Goal: Use online tool/utility: Utilize a website feature to perform a specific function

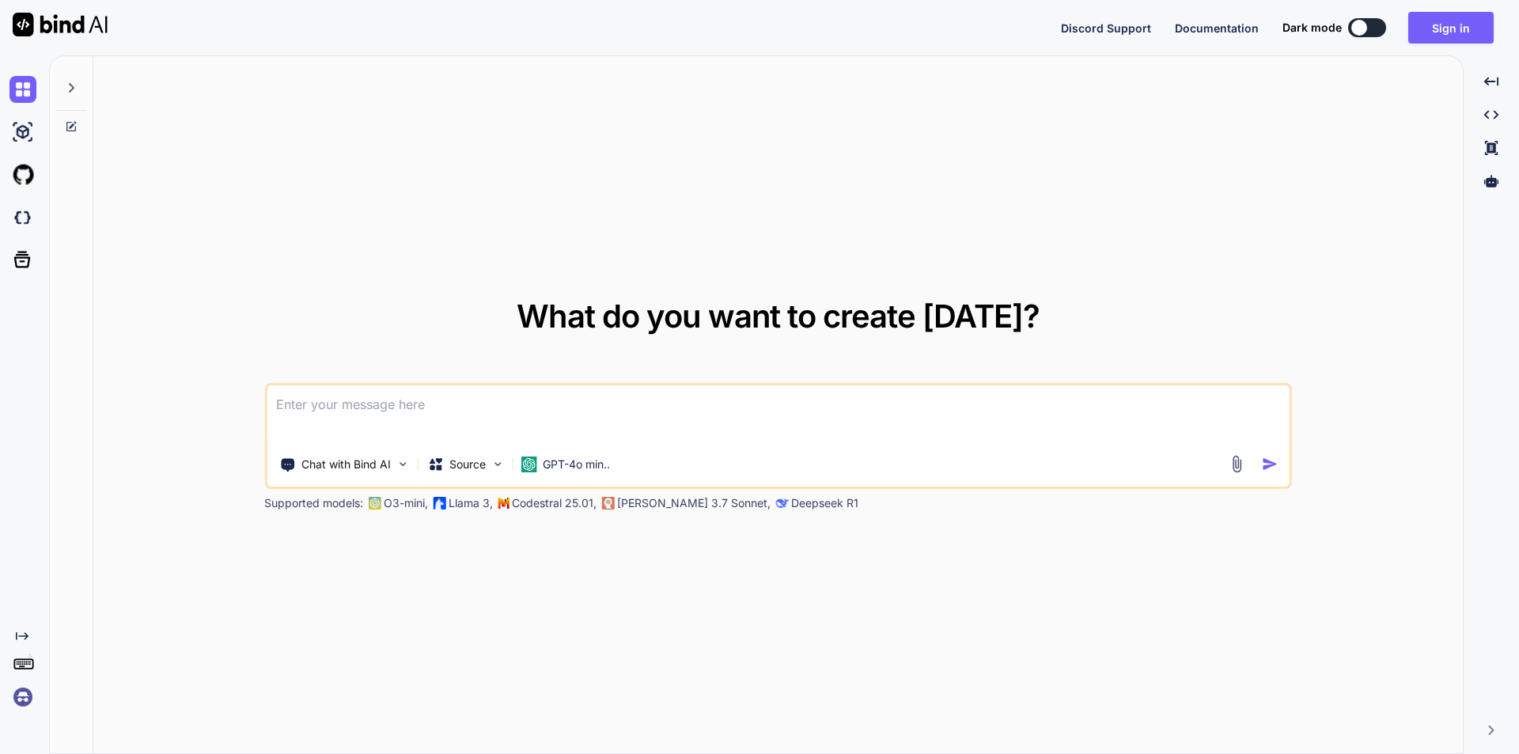
click at [491, 410] on textarea at bounding box center [778, 414] width 1023 height 59
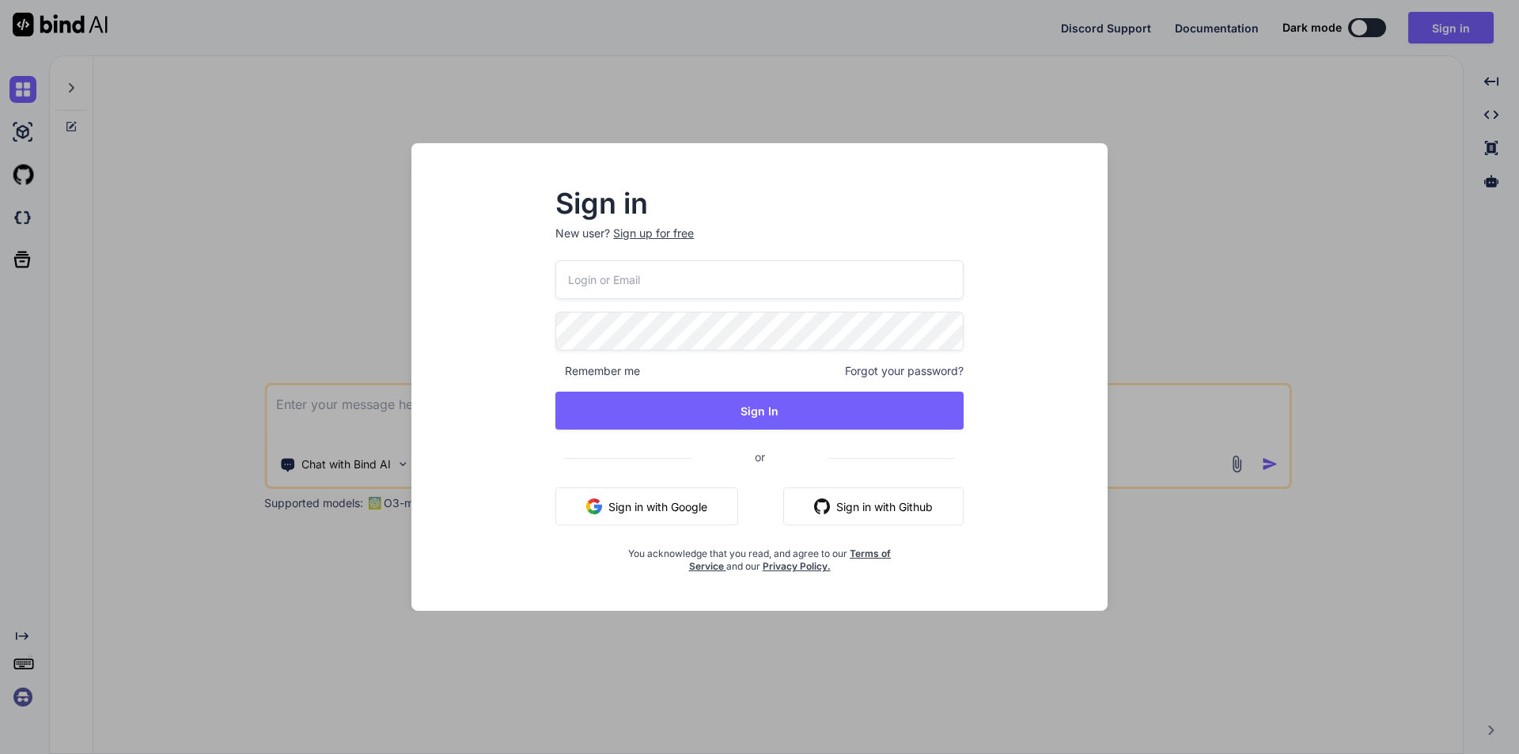
click at [592, 279] on input "email" at bounding box center [759, 279] width 408 height 39
click at [311, 252] on div "Sign in New user? Sign up for free Remember me Forgot your password? Sign In or…" at bounding box center [759, 377] width 1519 height 754
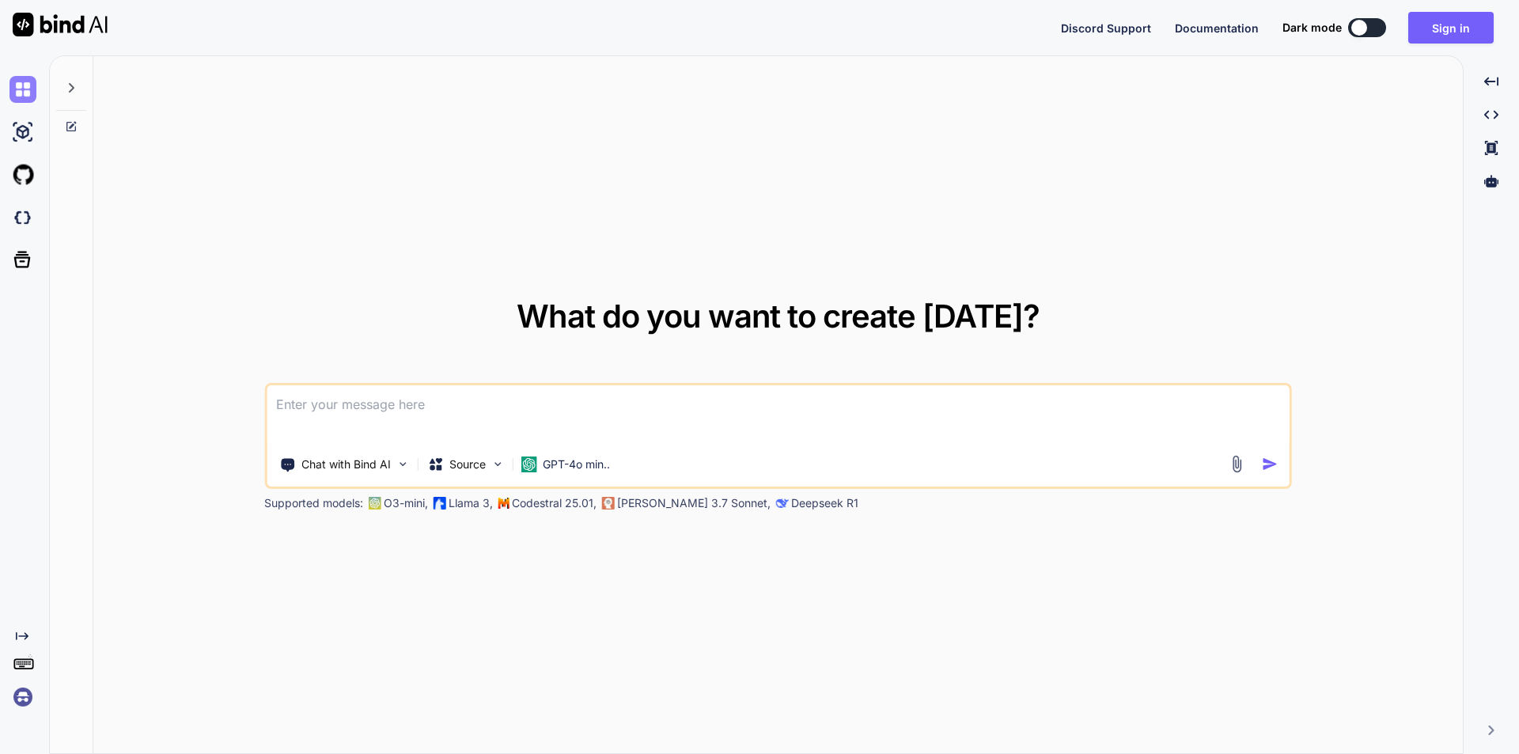
click at [10, 94] on img at bounding box center [22, 89] width 27 height 27
click at [24, 82] on img at bounding box center [22, 89] width 27 height 27
click at [17, 132] on img at bounding box center [22, 132] width 27 height 27
type textarea "x"
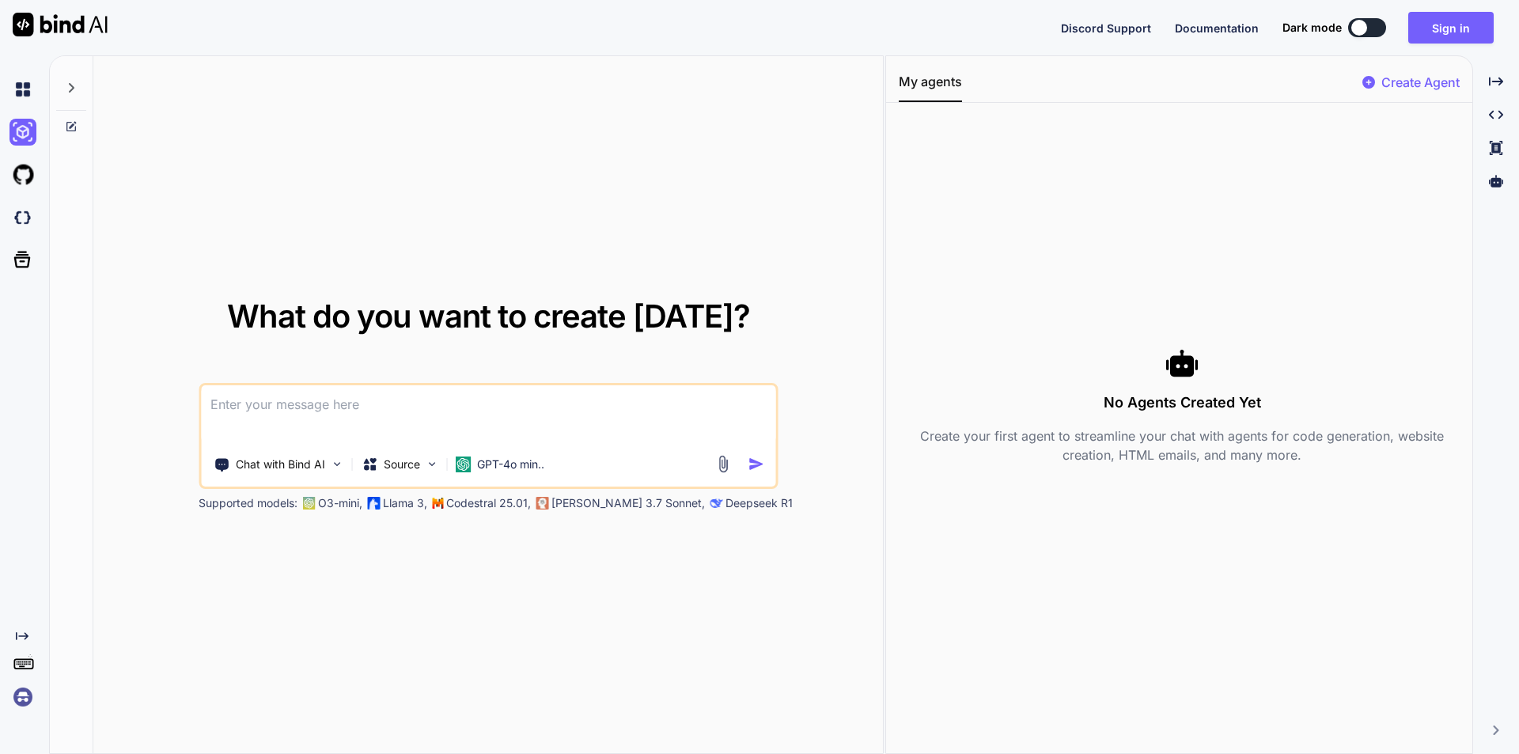
click at [288, 416] on textarea at bounding box center [488, 414] width 574 height 59
paste textarea
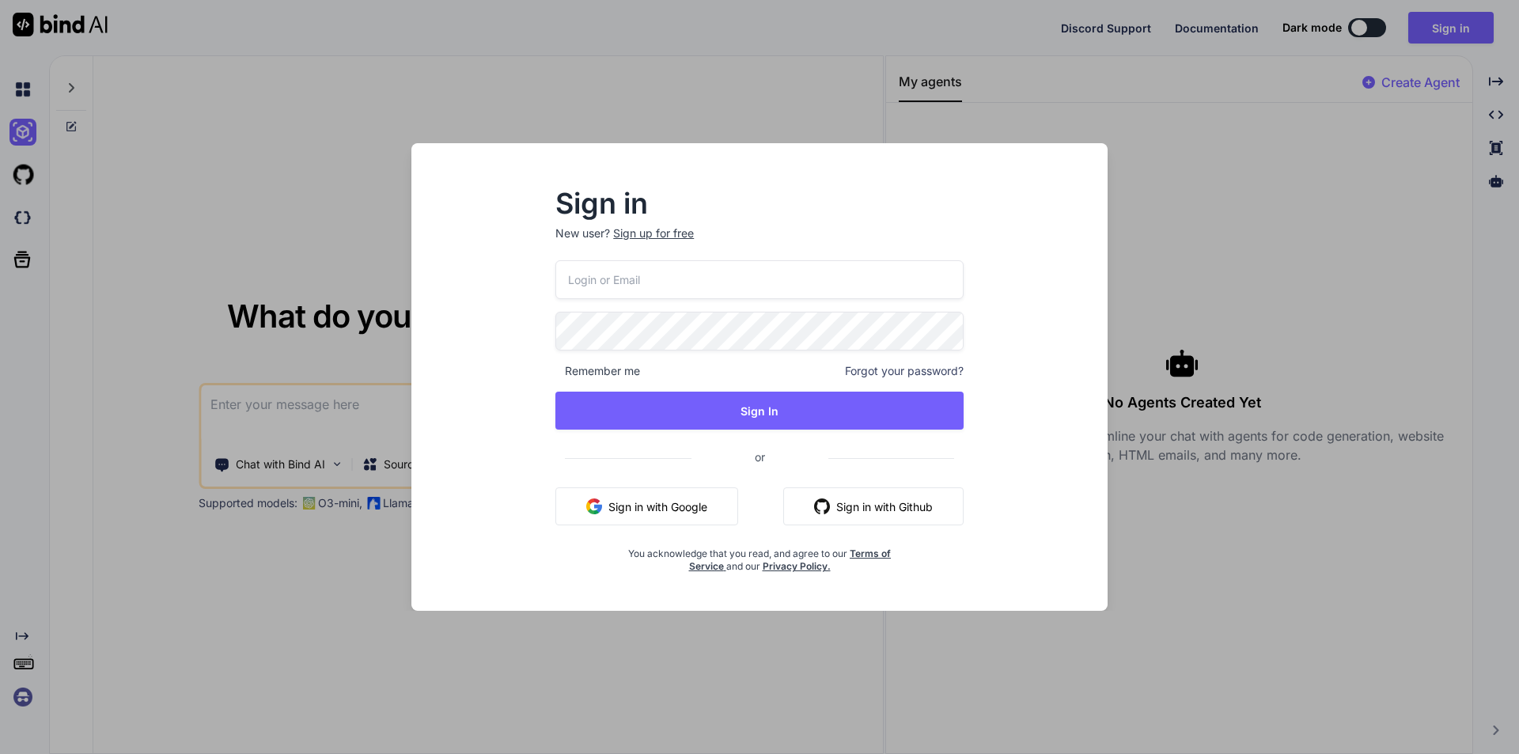
click at [181, 404] on div "Sign in New user? Sign up for free Remember me Forgot your password? Sign In or…" at bounding box center [759, 377] width 1519 height 754
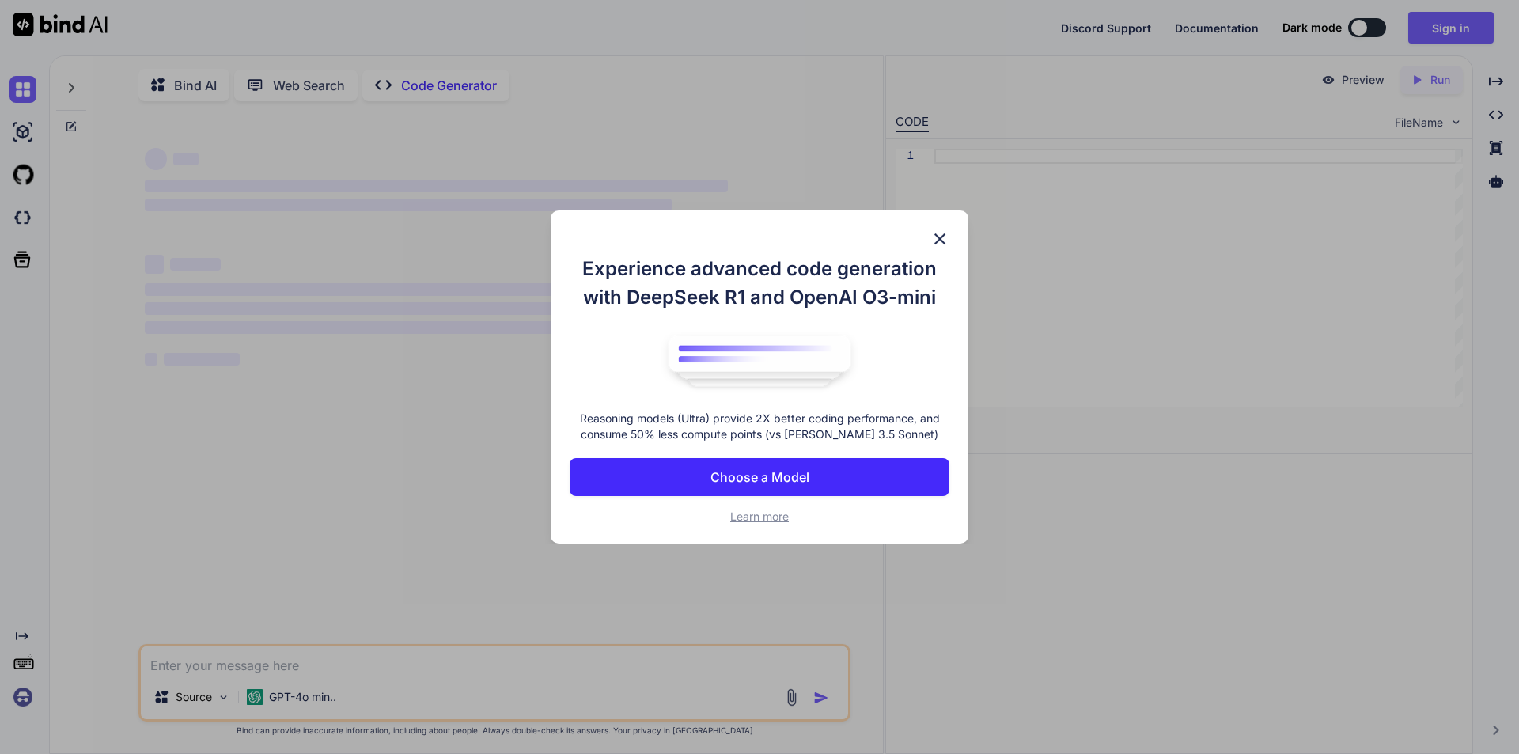
click at [935, 236] on img at bounding box center [939, 238] width 19 height 19
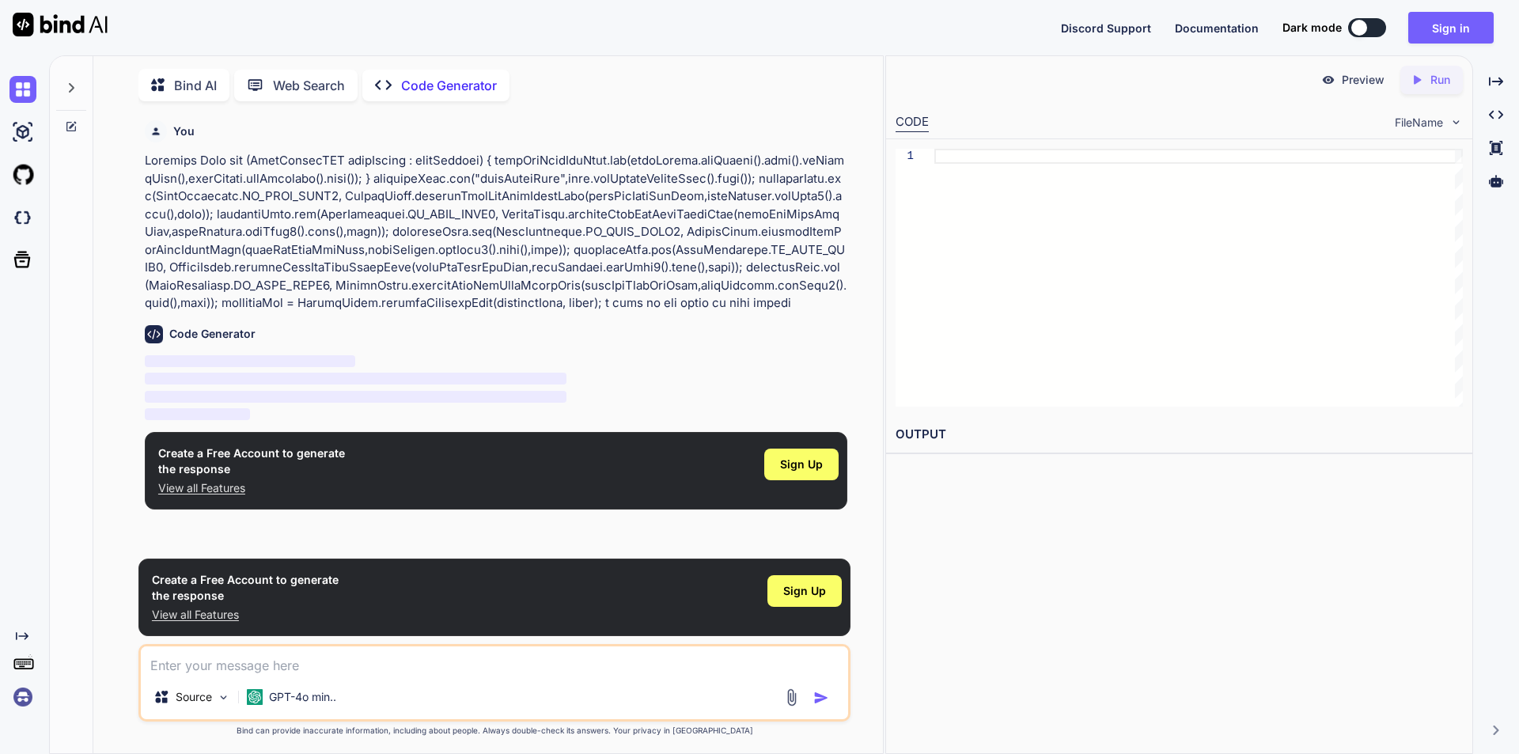
scroll to position [6, 0]
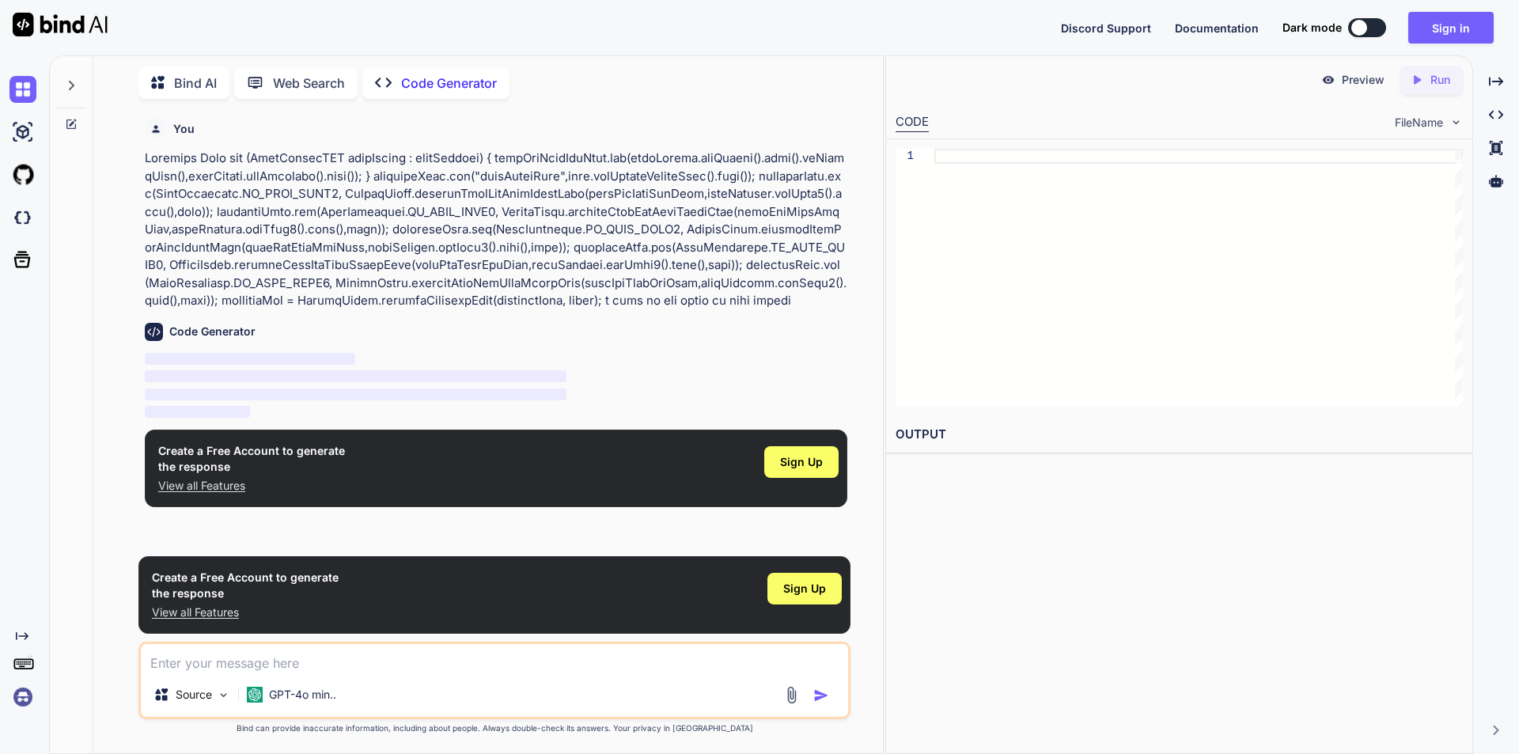
type textarea "x"
click at [1007, 204] on div at bounding box center [1198, 278] width 528 height 258
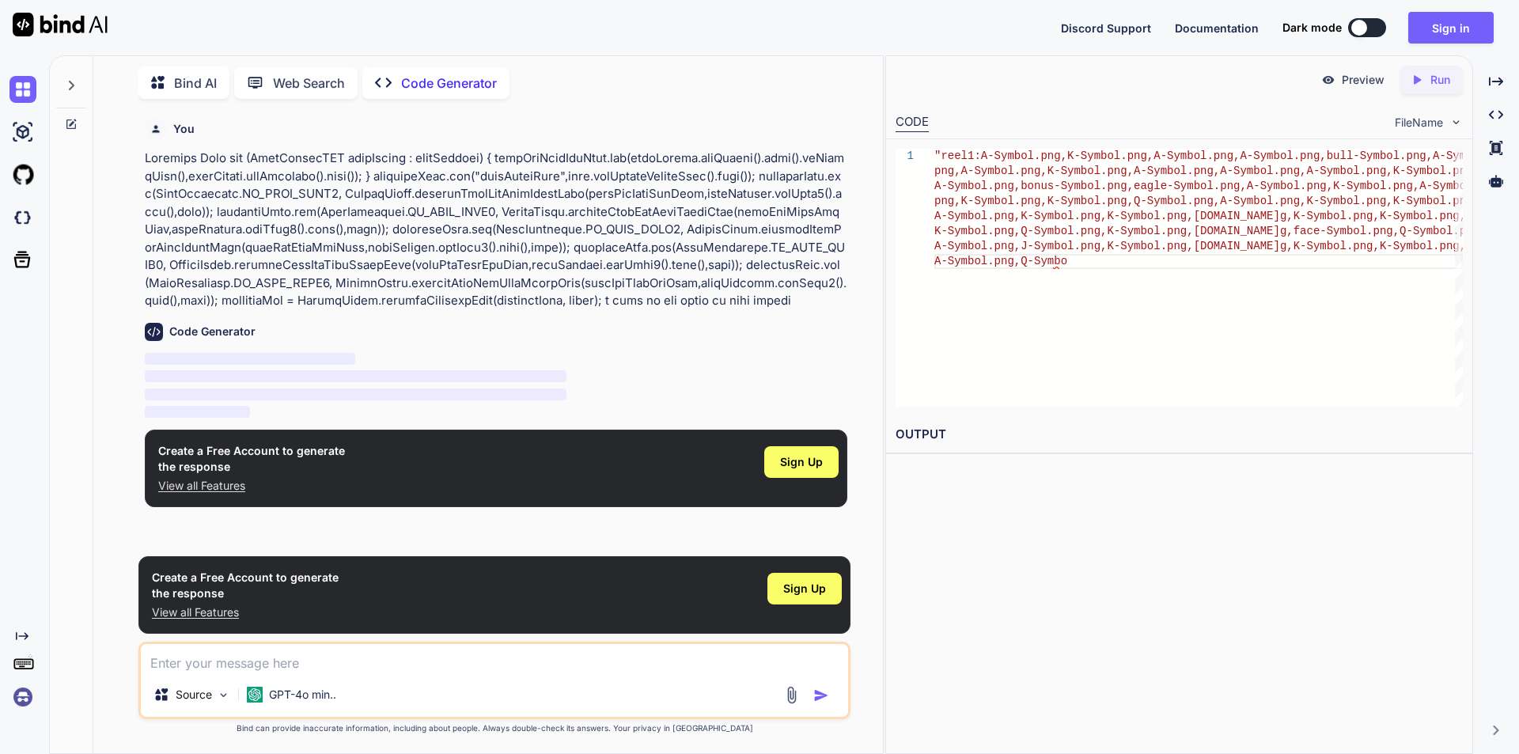
click at [922, 165] on div at bounding box center [914, 171] width 39 height 15
type textarea ""reel1:A-Symbol.png,K-Symbol.png,A-Symbol.png,A-Symbol.png,bull-Symbol.png,A-Sy…"
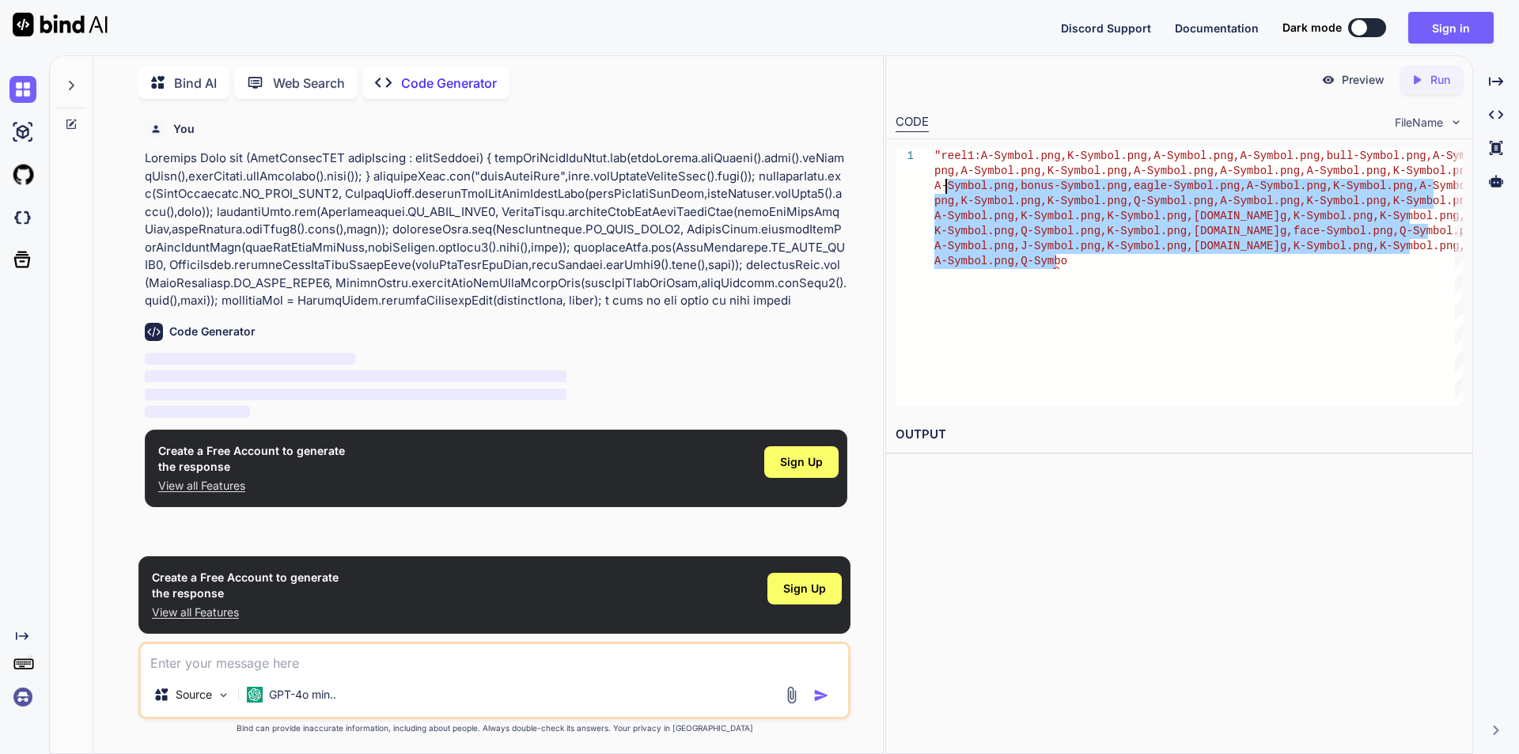
drag, startPoint x: 1061, startPoint y: 268, endPoint x: 947, endPoint y: 187, distance: 140.2
click at [947, 187] on div ""reel1:A-Symbol.png,K-Symbol.png,A-Symbol.png,A-Sy mbol.png,bull-Symbol.png,A-S…" at bounding box center [1198, 278] width 528 height 258
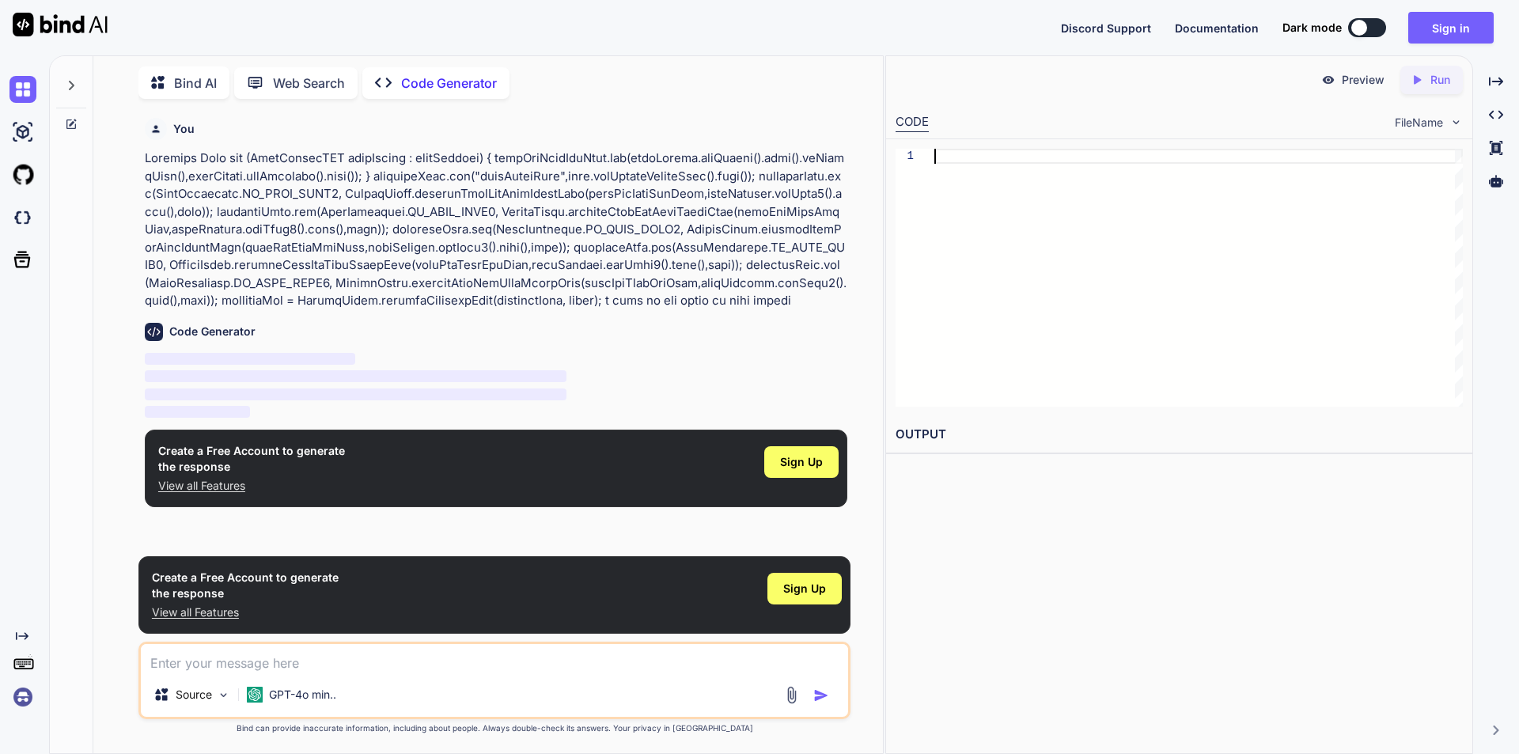
click at [978, 153] on div at bounding box center [1198, 278] width 528 height 258
click at [1030, 224] on div at bounding box center [1198, 278] width 528 height 258
type textarea "convertReelSymWithImageName(gameSymWithImgName,reelSetting.getReel4().trim(),ga…"
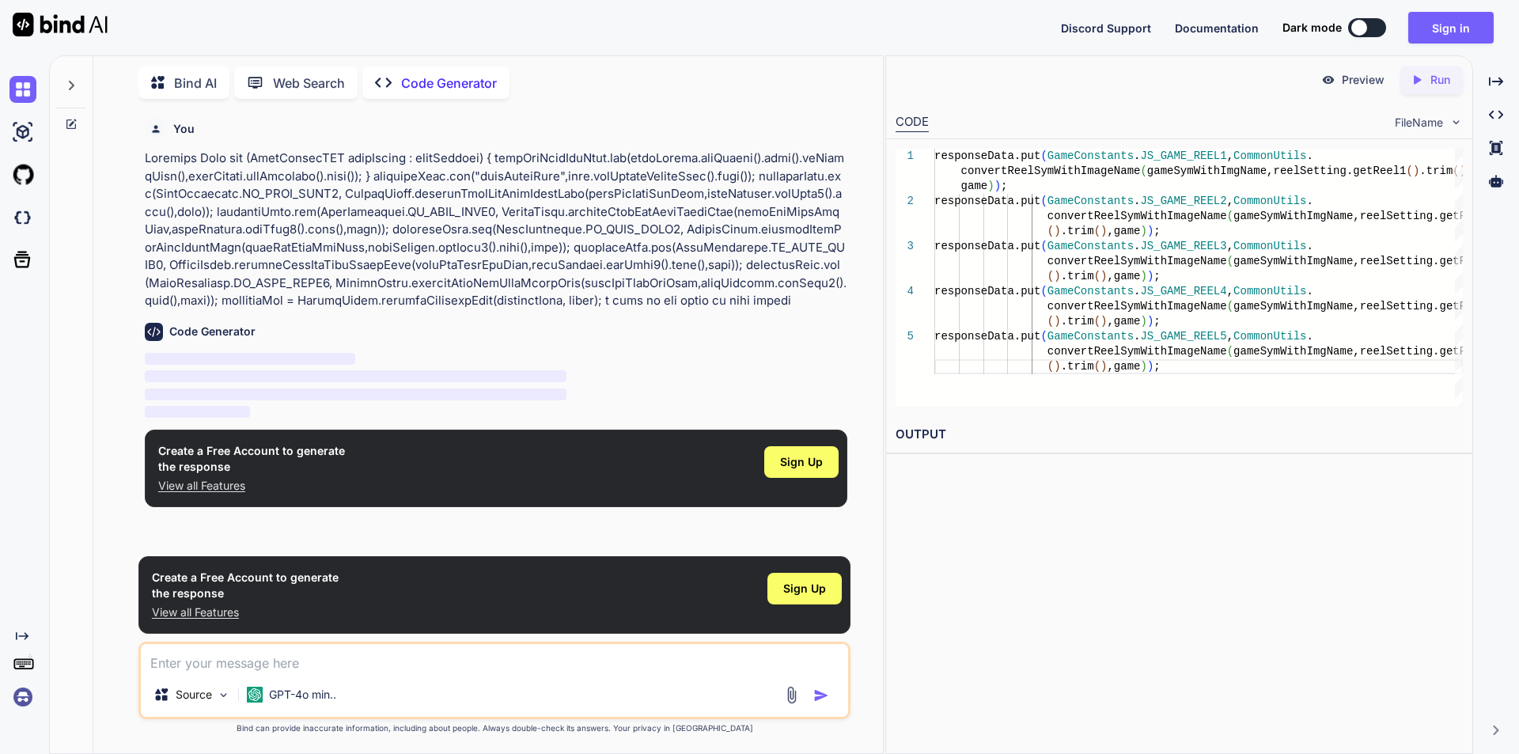
click at [982, 478] on div "Preview Created with Pixso. Run CODE FileName 1 2 3 4 5 responseData.put ( Game…" at bounding box center [1179, 404] width 588 height 698
click at [1138, 308] on div "responseData.put ( GameConstants . JS_GAME_REEL1 , CommonUtils . convertReelSym…" at bounding box center [1198, 278] width 528 height 258
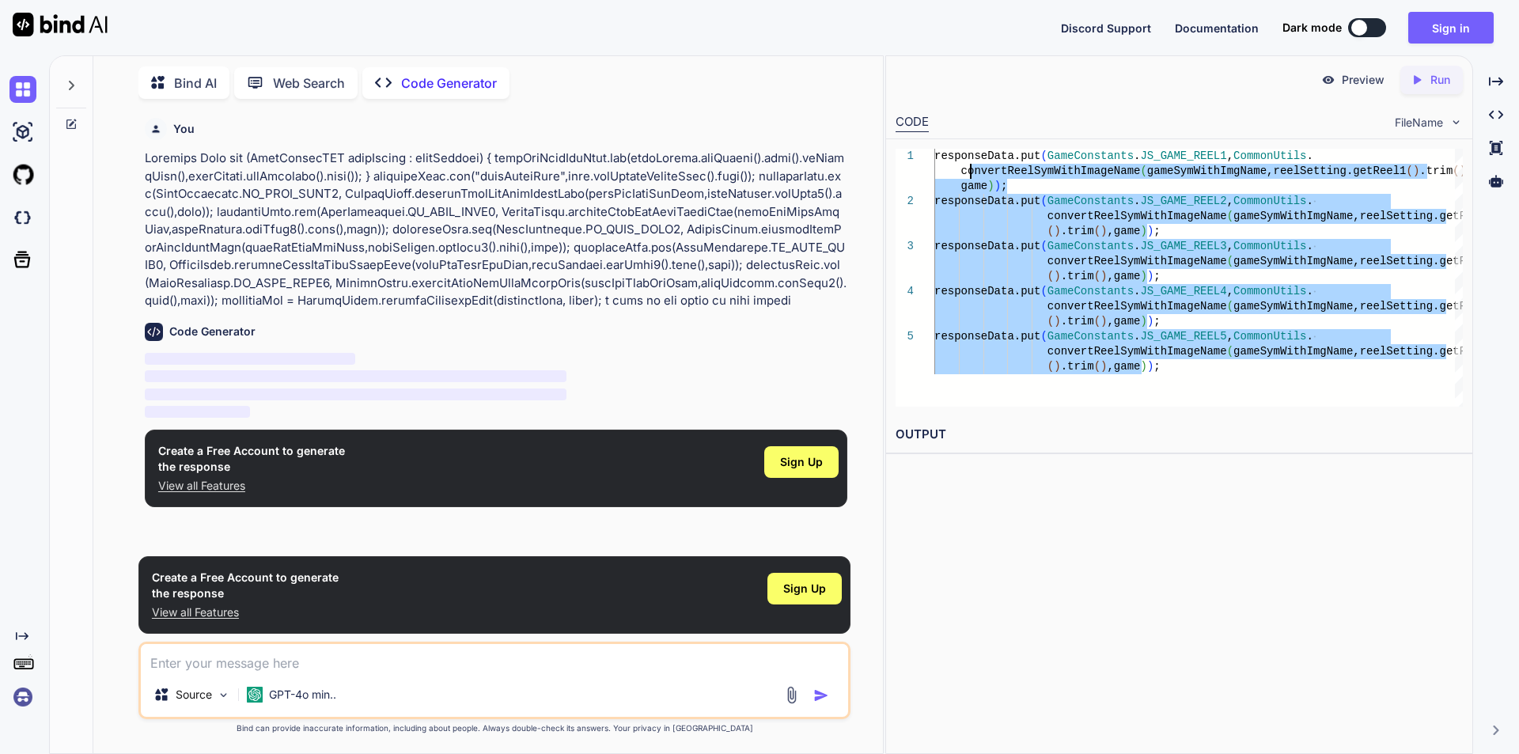
drag, startPoint x: 1145, startPoint y: 377, endPoint x: 969, endPoint y: 180, distance: 264.4
click at [967, 176] on div "responseData.put ( GameConstants . JS_GAME_REEL1 , CommonUtils . convertReelSym…" at bounding box center [1198, 278] width 528 height 258
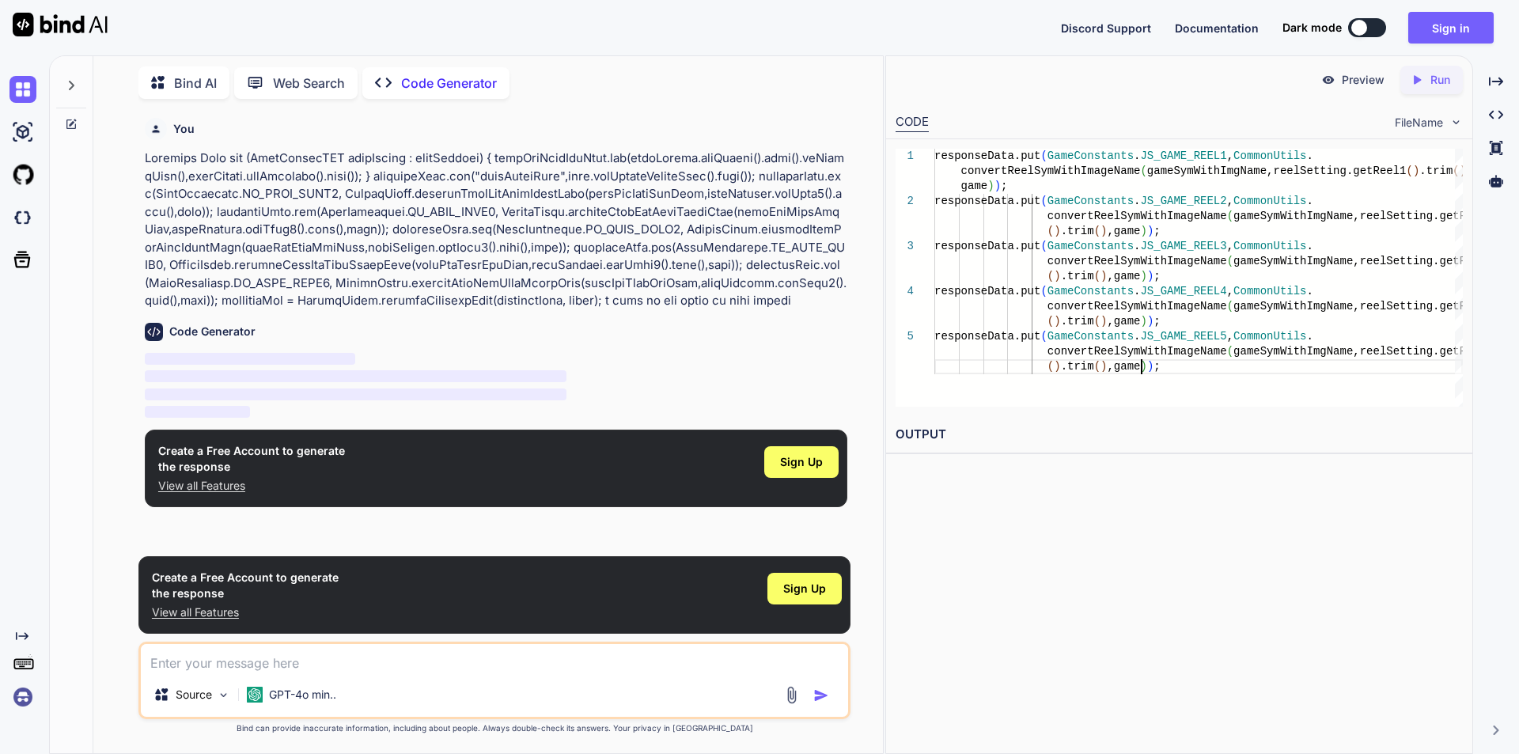
click at [1156, 388] on div "responseData.put ( GameConstants . JS_GAME_REEL1 , CommonUtils . convertReelSym…" at bounding box center [1198, 278] width 528 height 258
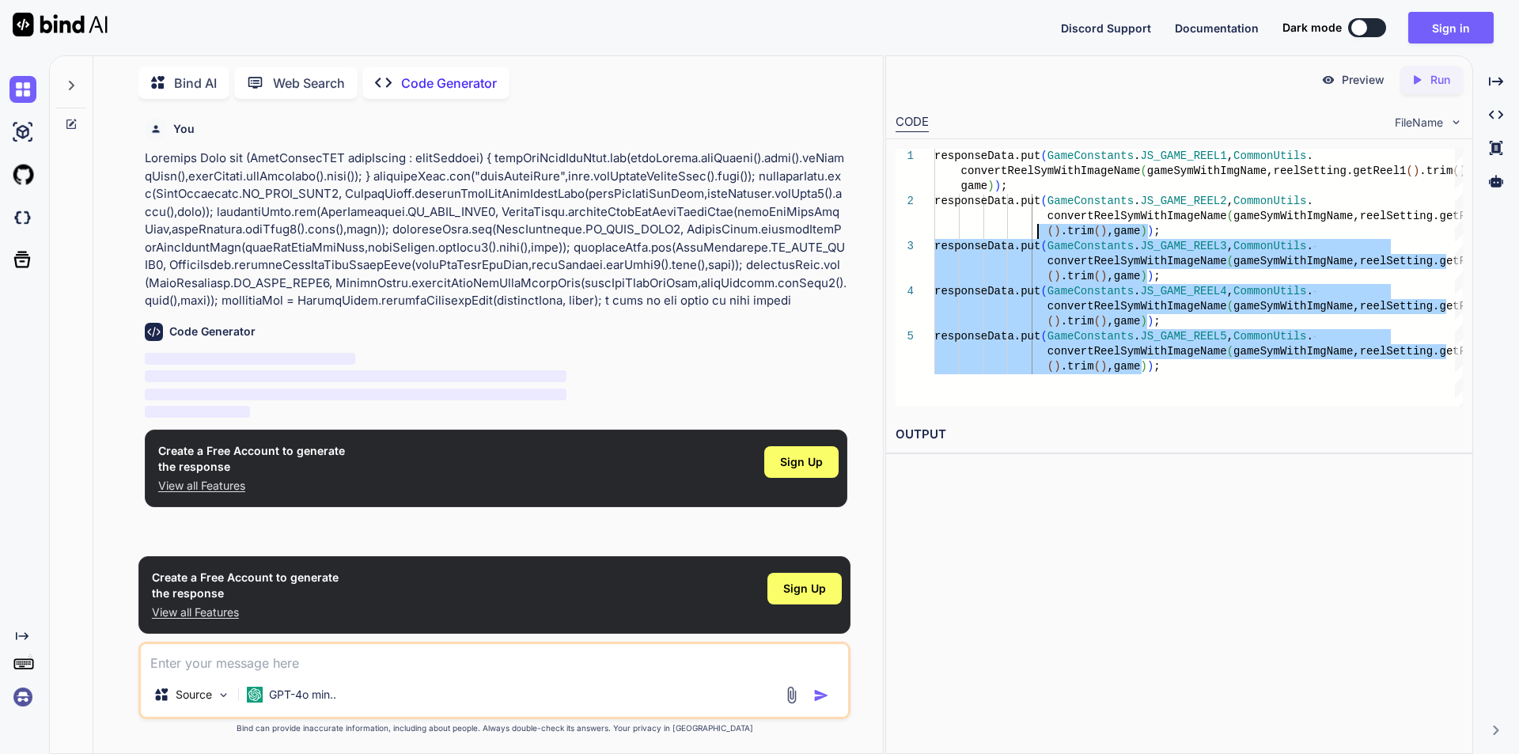
drag, startPoint x: 1196, startPoint y: 375, endPoint x: 1027, endPoint y: 213, distance: 234.4
click at [1027, 213] on div "responseData.put ( GameConstants . JS_GAME_REEL1 , CommonUtils . convertReelSym…" at bounding box center [1198, 278] width 528 height 258
